Goal: Task Accomplishment & Management: Complete application form

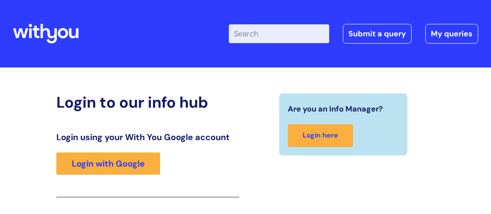
scroll to position [140, 0]
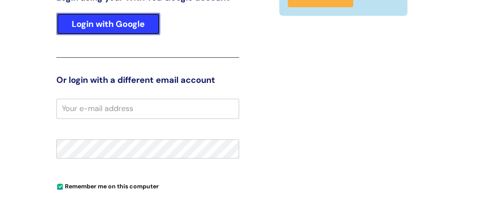
click at [119, 17] on link "Login with Google" at bounding box center [108, 24] width 104 height 22
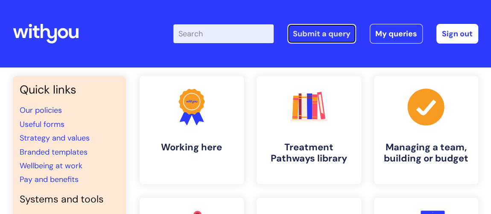
click at [324, 34] on link "Submit a query" at bounding box center [322, 34] width 69 height 20
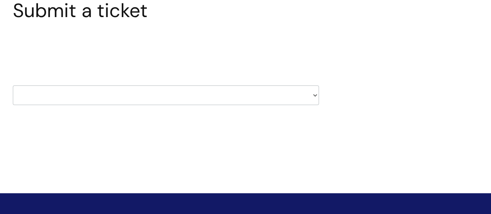
scroll to position [77, 0]
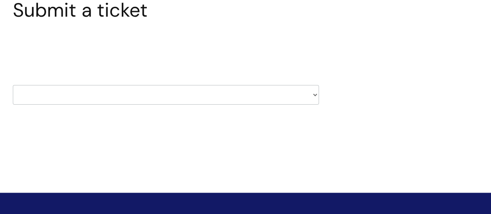
click at [316, 93] on select "HR / People IT and Support Clinical Drug Alerts Finance Accounts Data Support T…" at bounding box center [166, 95] width 306 height 20
select select "finance_accounts"
click at [13, 85] on select "HR / People IT and Support Clinical Drug Alerts Finance Accounts Data Support T…" at bounding box center [166, 95] width 306 height 20
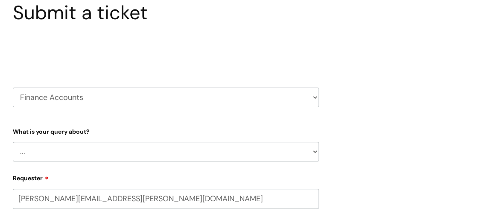
scroll to position [77, 0]
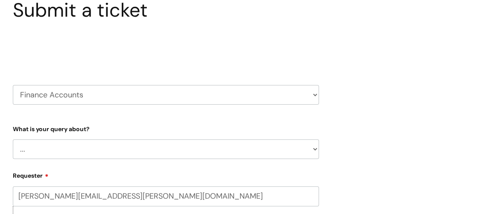
click at [316, 148] on select "... Finance Systems Finance Requests (inc. Expenses) Invoices Research" at bounding box center [166, 149] width 306 height 20
select select "Invoices"
click at [13, 139] on select "... Finance Systems Finance Requests (inc. Expenses) Invoices Research" at bounding box center [166, 149] width 306 height 20
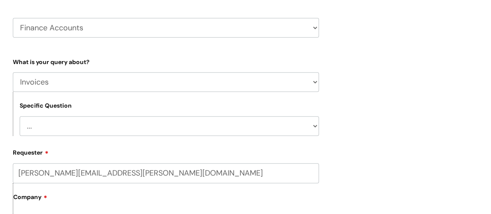
scroll to position [155, 0]
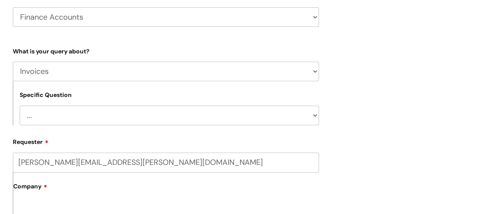
click at [314, 116] on select "... Customer Invoice Supplier Invoices" at bounding box center [170, 116] width 300 height 20
select select "Customer Invoice"
click at [20, 106] on select "... Customer Invoice Supplier Invoices" at bounding box center [170, 116] width 300 height 20
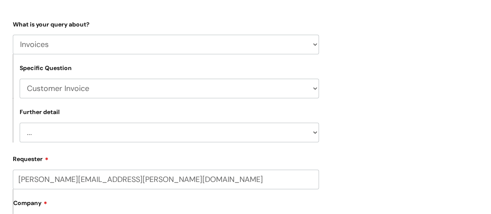
scroll to position [194, 0]
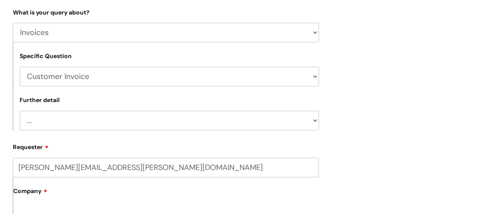
click at [316, 122] on select "... Payment Dates Remittance advice requests Urgent payment processing Invoices…" at bounding box center [170, 121] width 300 height 20
select select "Urgent payment processing"
click at [20, 111] on select "... Payment Dates Remittance advice requests Urgent payment processing Invoices…" at bounding box center [170, 121] width 300 height 20
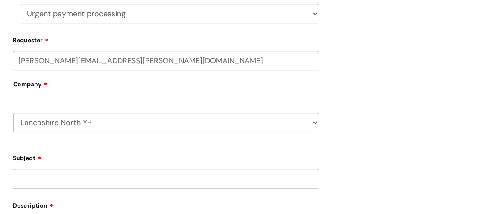
scroll to position [311, 0]
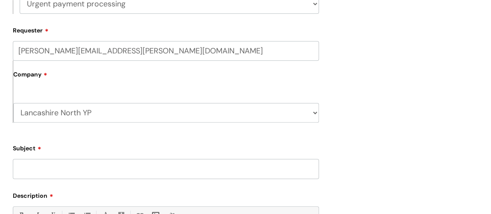
click at [167, 168] on input "Subject" at bounding box center [166, 169] width 306 height 20
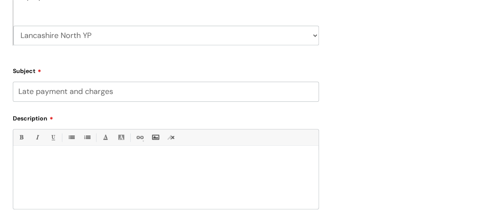
scroll to position [388, 0]
type input "Late payment and charges"
click at [126, 159] on p at bounding box center [166, 160] width 293 height 8
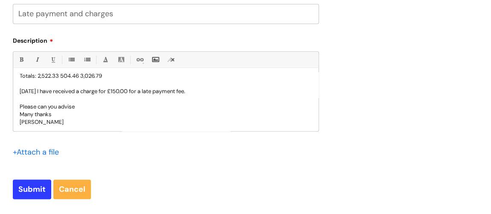
scroll to position [84, 0]
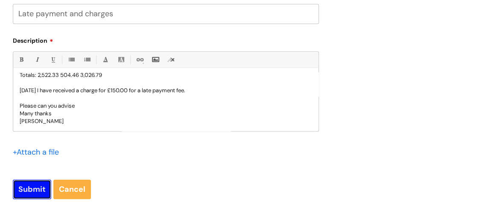
click at [37, 191] on input "Submit" at bounding box center [32, 189] width 38 height 20
type input "Please Wait..."
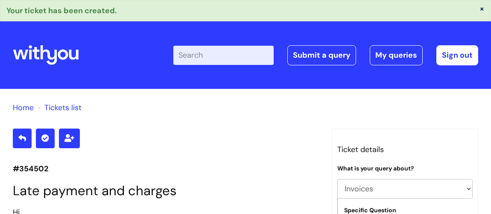
select select "Invoices"
select select "Customer Invoice"
select select "Urgent payment processing"
click at [454, 53] on link "Sign out" at bounding box center [458, 55] width 42 height 20
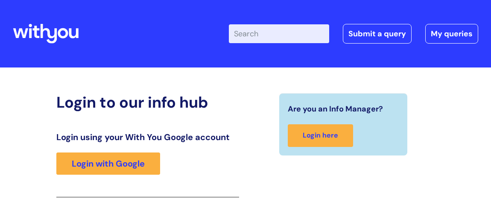
scroll to position [141, 0]
